Goal: Task Accomplishment & Management: Use online tool/utility

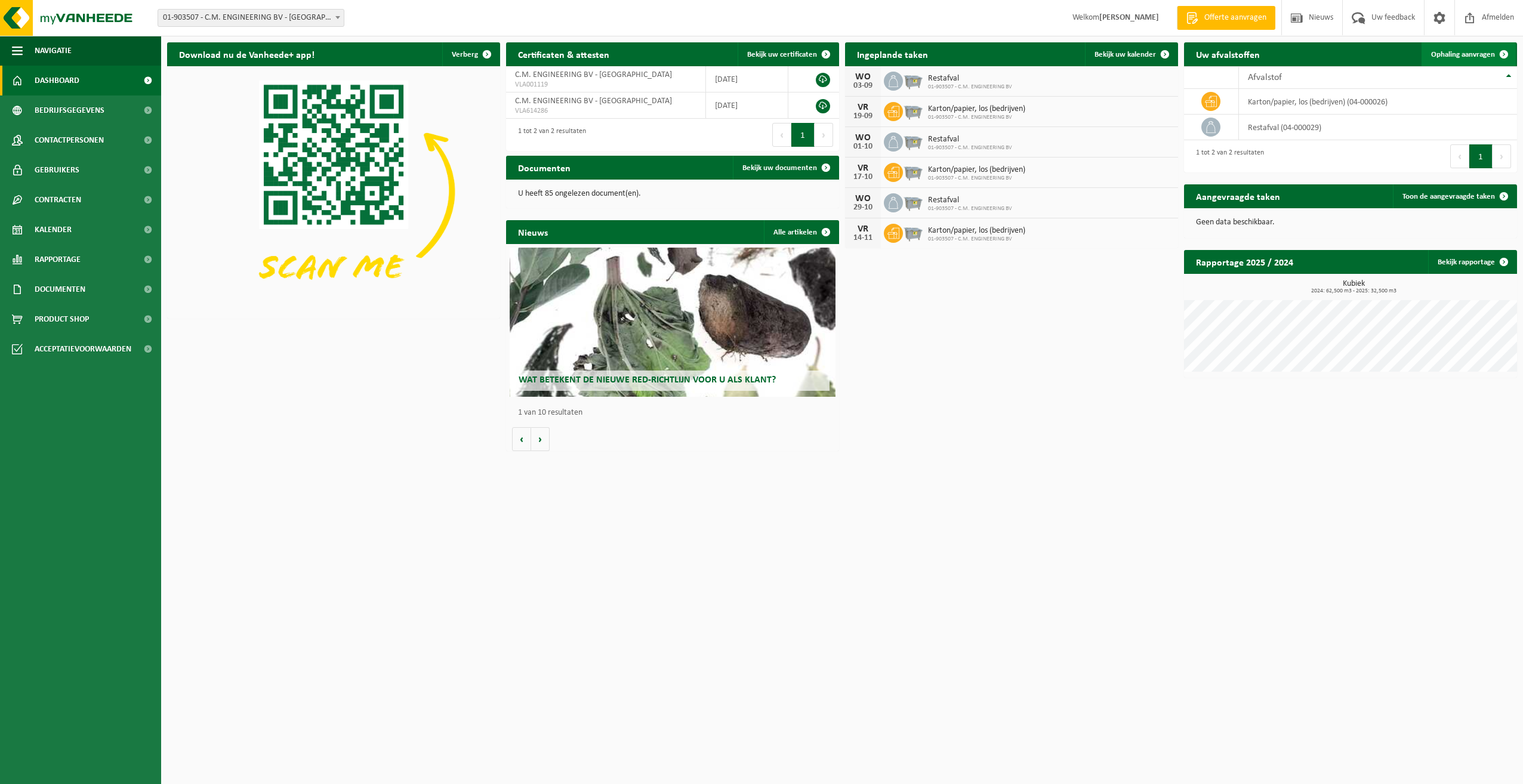
click at [1470, 51] on span "Ophaling aanvragen" at bounding box center [1463, 54] width 64 height 8
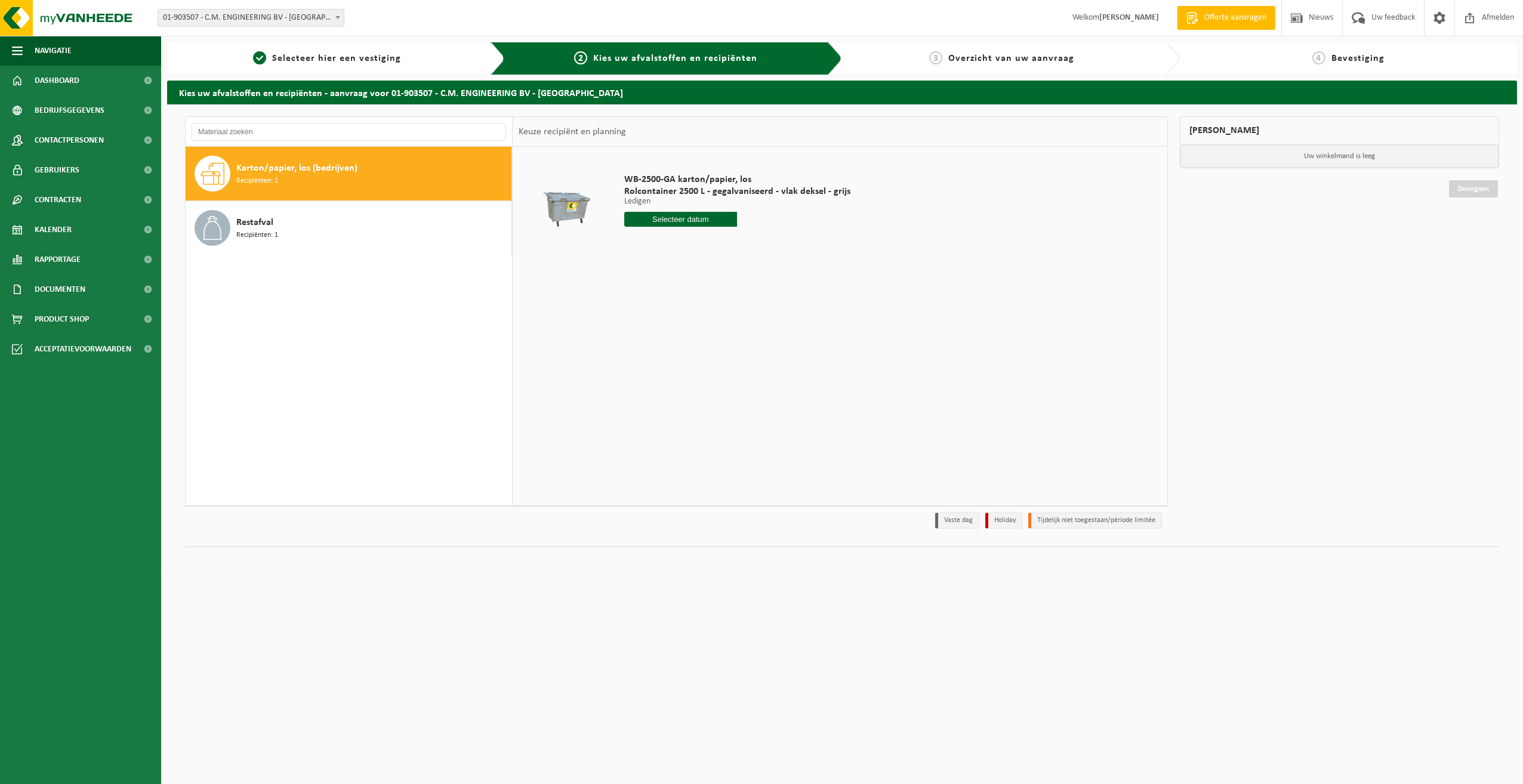
click at [662, 217] on input "text" at bounding box center [681, 219] width 113 height 15
click at [716, 285] on div "5" at bounding box center [719, 287] width 21 height 19
type input "Van [DATE]"
click at [662, 262] on button "In winkelmand" at bounding box center [658, 264] width 66 height 19
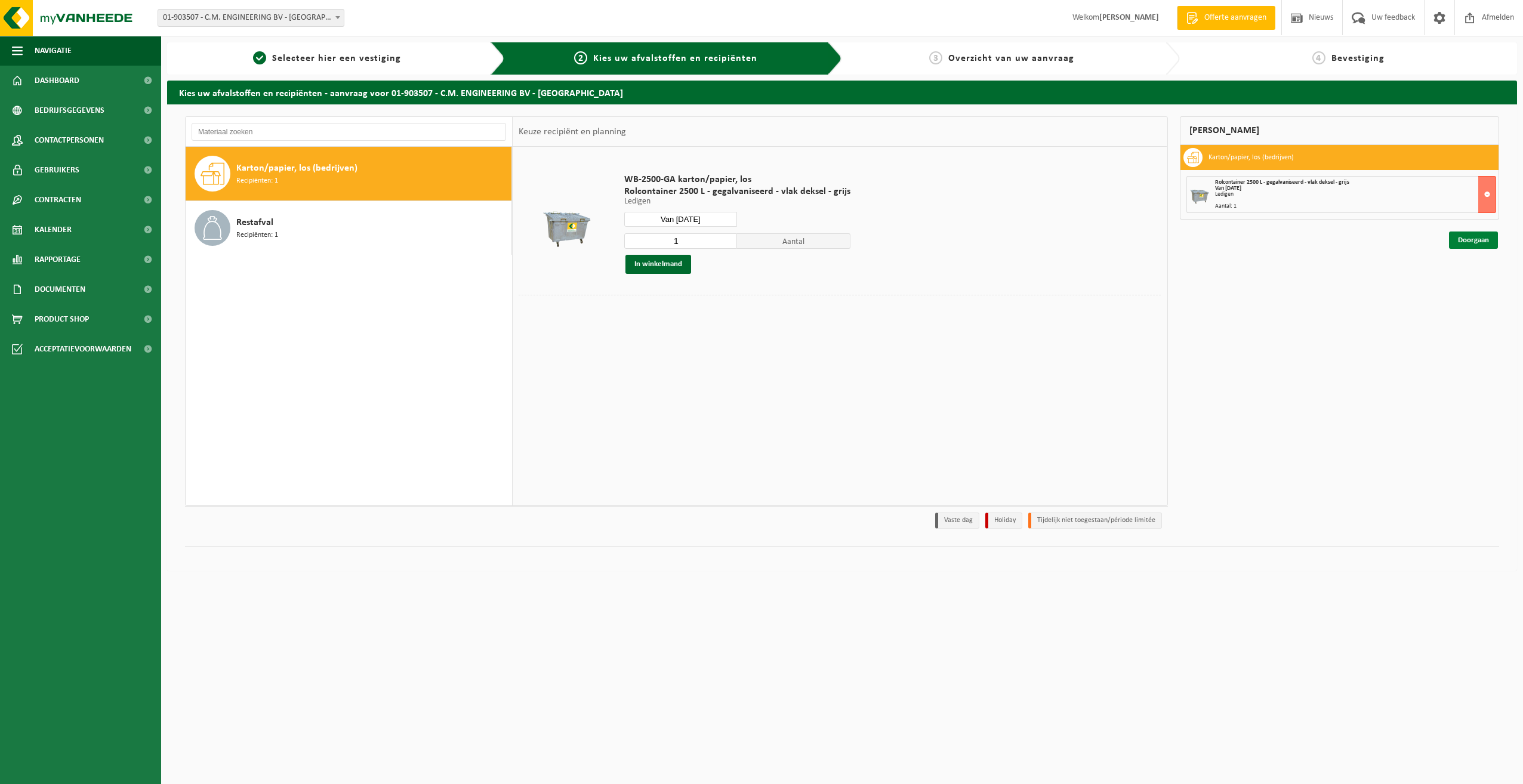
click at [1475, 236] on link "Doorgaan" at bounding box center [1473, 240] width 49 height 17
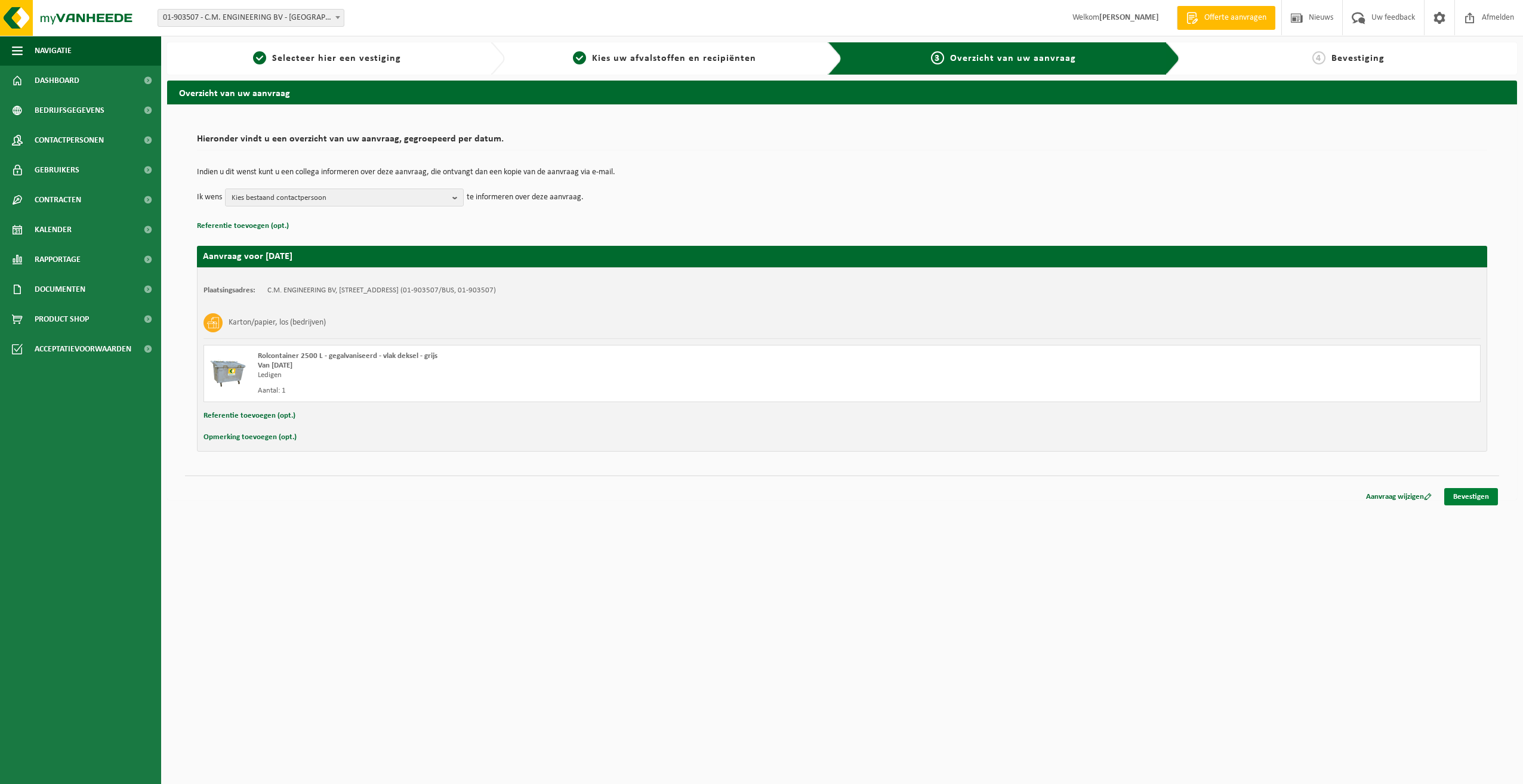
click at [1471, 496] on link "Bevestigen" at bounding box center [1471, 497] width 54 height 17
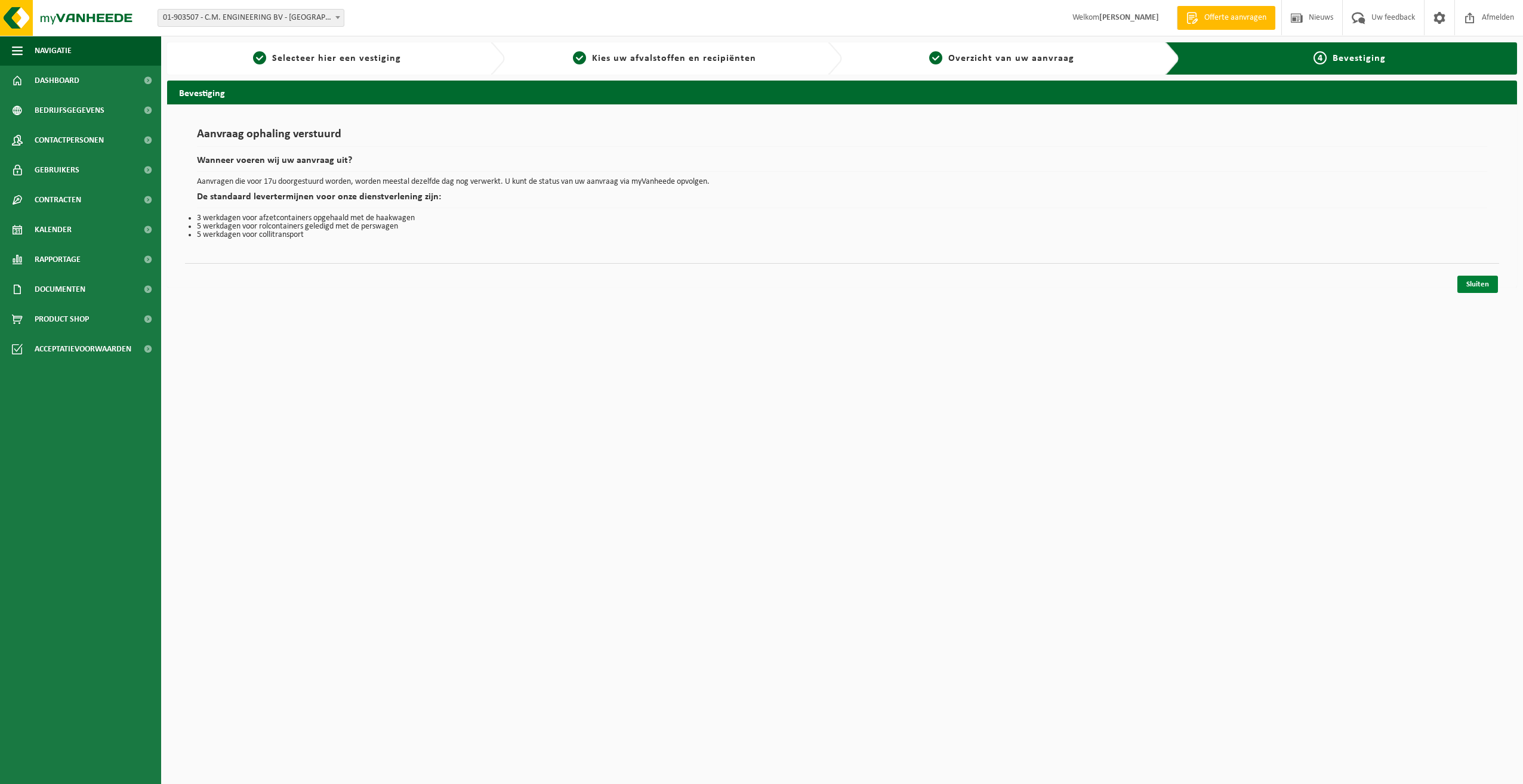
click at [1472, 287] on link "Sluiten" at bounding box center [1477, 284] width 41 height 17
